Goal: Information Seeking & Learning: Learn about a topic

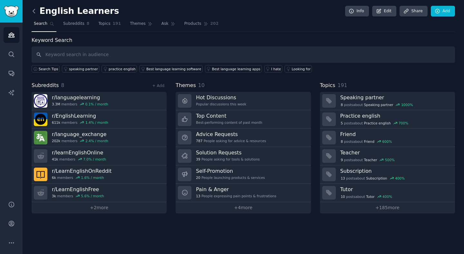
click at [32, 12] on icon at bounding box center [34, 11] width 7 height 7
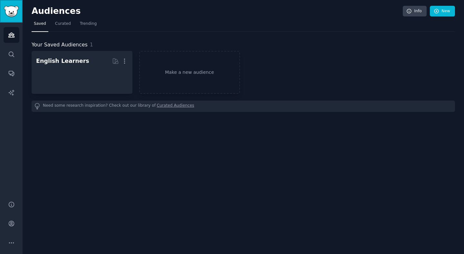
click at [14, 15] on img "Sidebar" at bounding box center [11, 11] width 15 height 11
click at [61, 22] on span "Curated" at bounding box center [63, 24] width 16 height 6
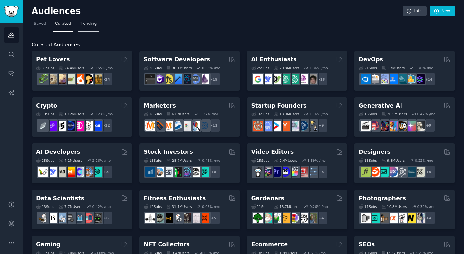
click at [86, 24] on span "Trending" at bounding box center [88, 24] width 17 height 6
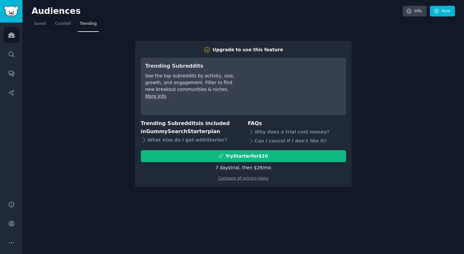
click at [72, 24] on nav "Saved Curated Trending" at bounding box center [244, 25] width 424 height 13
click at [64, 25] on span "Curated" at bounding box center [63, 24] width 16 height 6
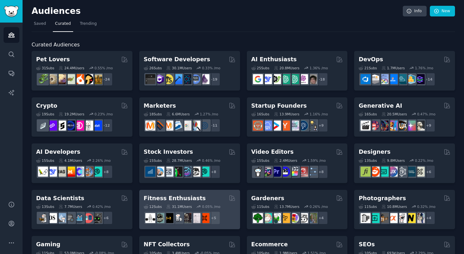
click at [197, 197] on div "Fitness Enthusiasts" at bounding box center [190, 198] width 92 height 8
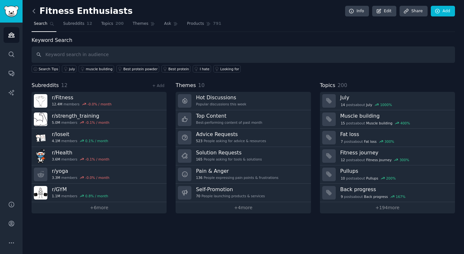
click at [35, 10] on icon at bounding box center [34, 11] width 7 height 7
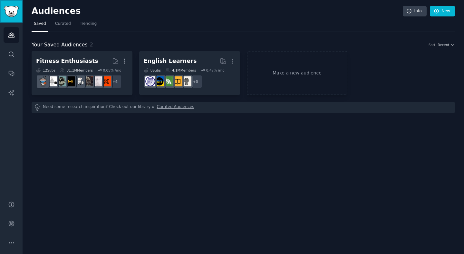
click at [14, 12] on img "Sidebar" at bounding box center [11, 11] width 15 height 11
click at [9, 243] on icon "Sidebar" at bounding box center [11, 243] width 7 height 7
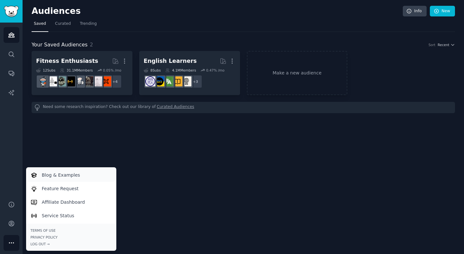
click at [89, 174] on link "Blog & Examples" at bounding box center [71, 175] width 88 height 14
click at [281, 141] on div "Audiences Info New Saved Curated Trending Your Saved Audiences 2 Sort Recent Fi…" at bounding box center [244, 127] width 442 height 254
